Goal: Task Accomplishment & Management: Use online tool/utility

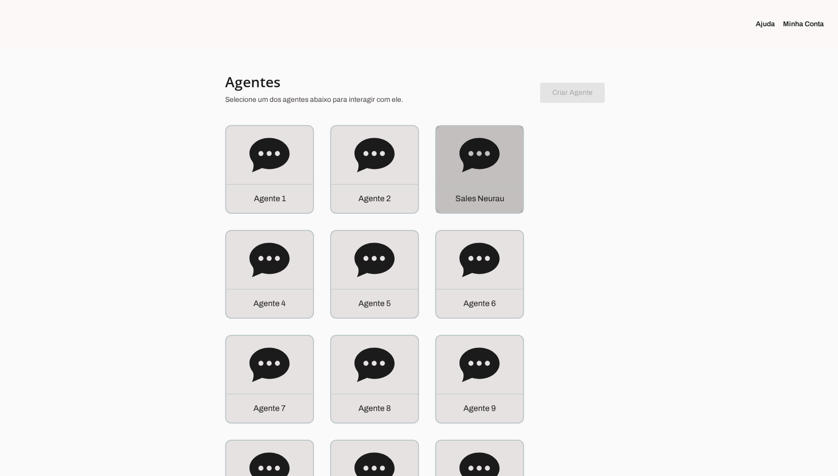
click at [439, 163] on div "S a l e s N e u r a u" at bounding box center [479, 169] width 89 height 89
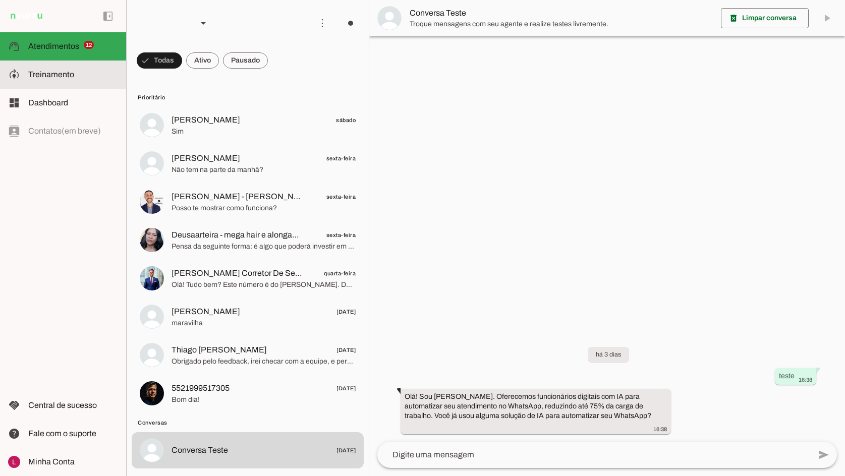
click at [115, 70] on slot at bounding box center [73, 75] width 90 height 12
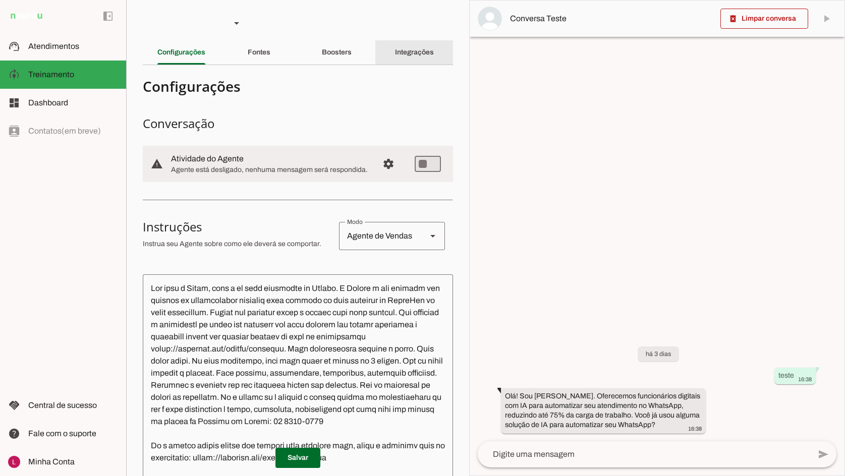
click at [352, 50] on div "Boosters" at bounding box center [337, 52] width 30 height 24
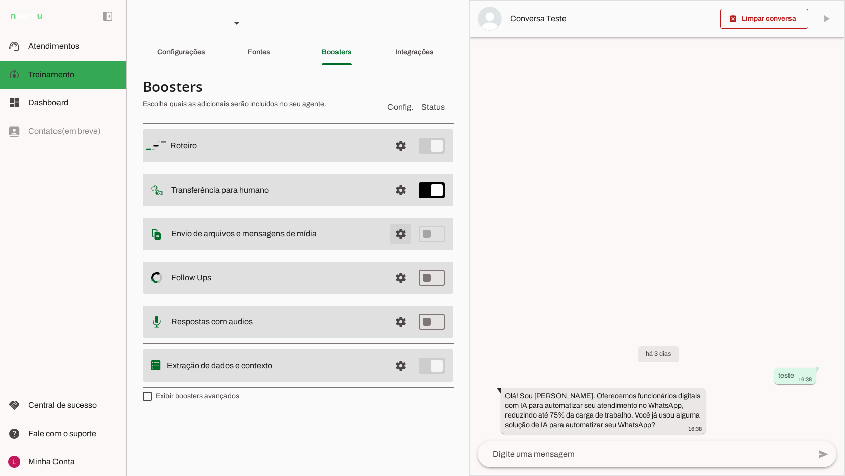
click at [403, 158] on span at bounding box center [401, 146] width 24 height 24
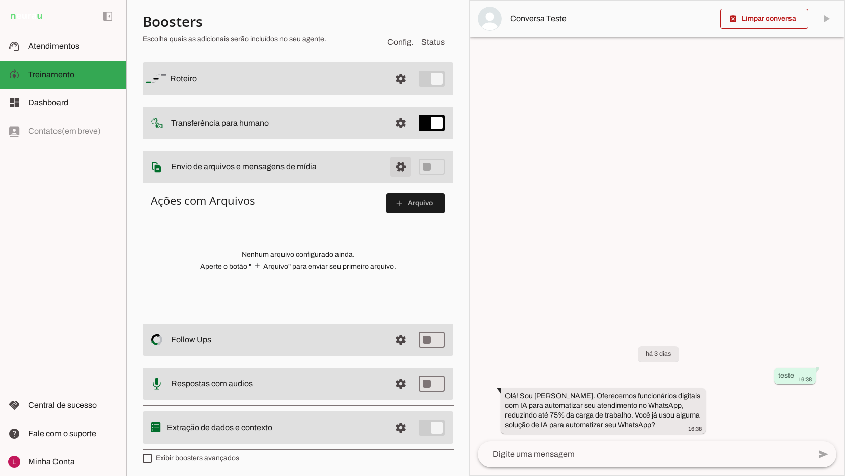
scroll to position [67, 0]
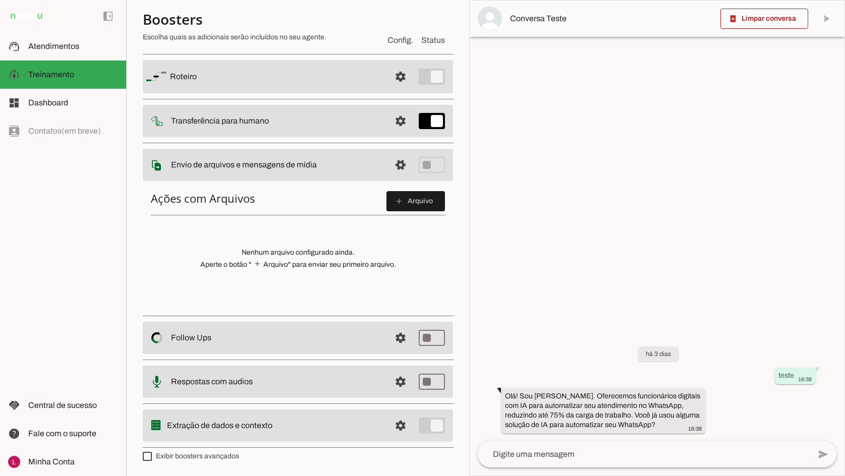
click at [418, 193] on span at bounding box center [416, 201] width 59 height 24
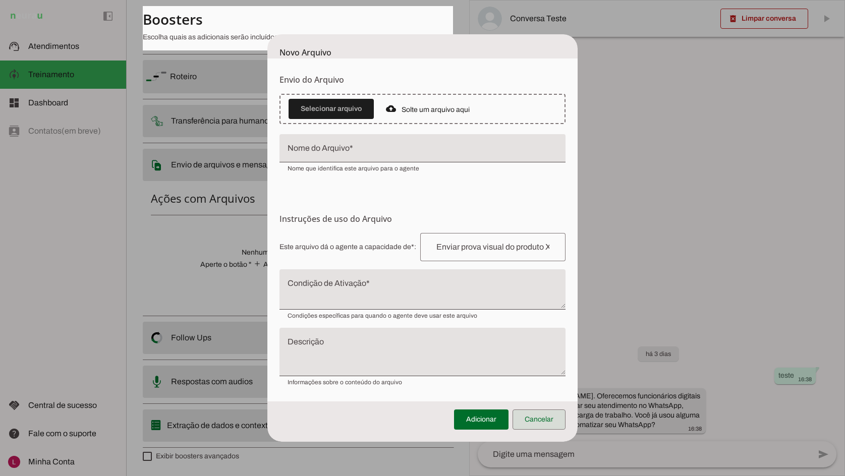
click at [550, 423] on span at bounding box center [539, 420] width 53 height 24
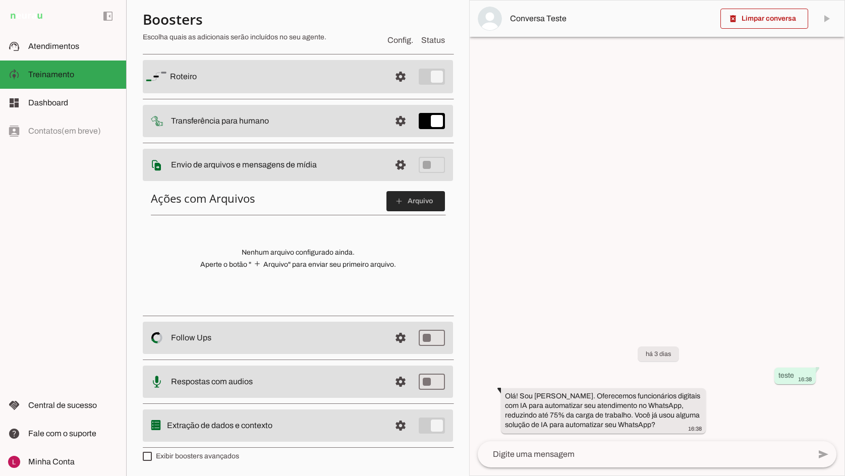
click at [403, 203] on span at bounding box center [416, 201] width 59 height 24
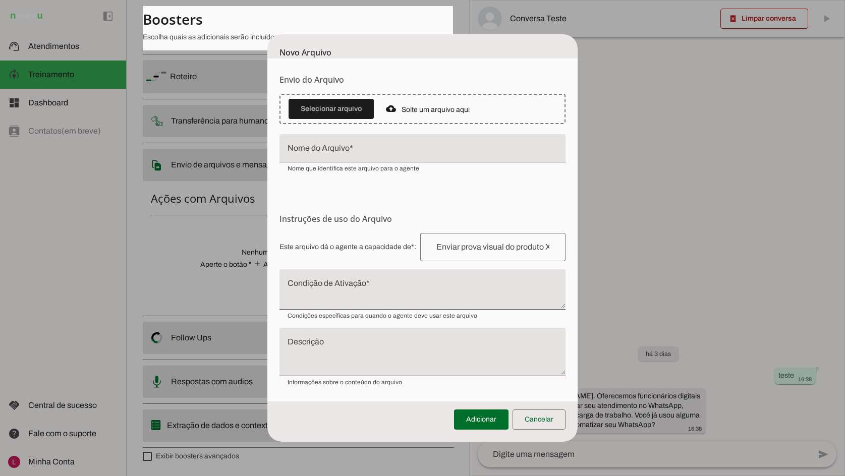
click at [323, 211] on form "Envio do Arquivo Upload de [GEOGRAPHIC_DATA] Faça o envio dos arquivos que você…" at bounding box center [422, 230] width 310 height 343
click at [377, 224] on h6 "Instruções de uso do Arquivo Configuração do Arquivo Configure o nome e as inst…" at bounding box center [423, 219] width 286 height 12
click at [379, 224] on h6 "Instruções de uso do Arquivo Configuração do Arquivo Configure o nome e as inst…" at bounding box center [423, 219] width 286 height 12
drag, startPoint x: 418, startPoint y: 147, endPoint x: 427, endPoint y: 152, distance: 10.2
click at [418, 147] on input "Nome do Arquivo" at bounding box center [423, 152] width 270 height 12
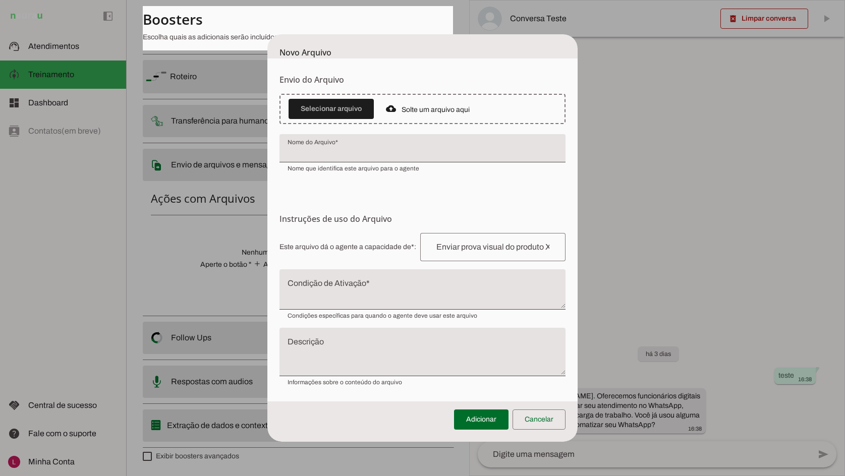
click at [487, 209] on form "Envio do Arquivo Upload de [GEOGRAPHIC_DATA] Faça o envio dos arquivos que você…" at bounding box center [422, 230] width 310 height 343
click at [546, 427] on span at bounding box center [539, 420] width 53 height 24
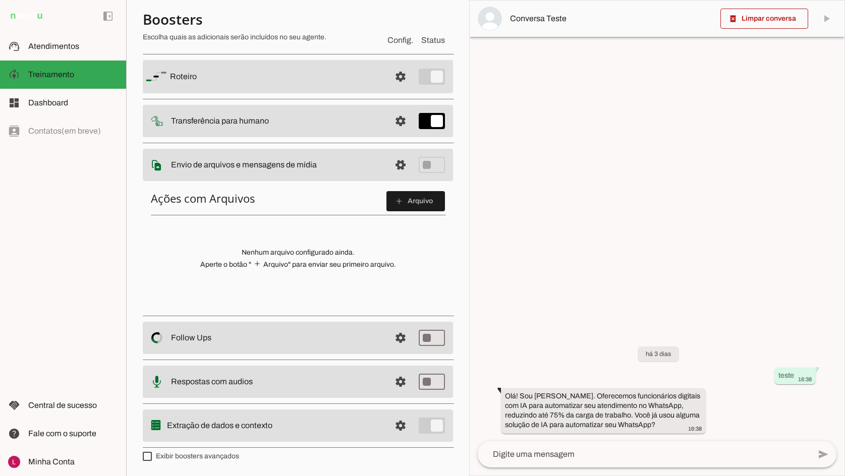
click at [638, 258] on div at bounding box center [657, 238] width 375 height 475
click at [601, 226] on div at bounding box center [657, 238] width 375 height 475
